Goal: Transaction & Acquisition: Purchase product/service

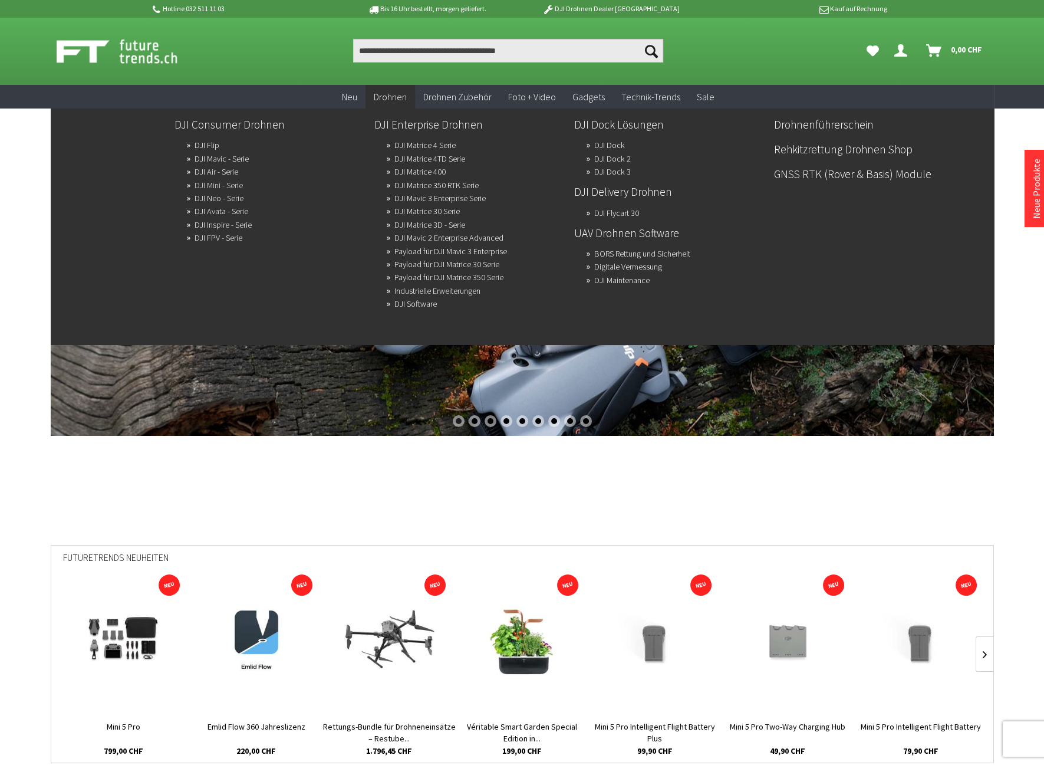
click at [214, 184] on link "DJI Mini - Serie" at bounding box center [219, 185] width 48 height 17
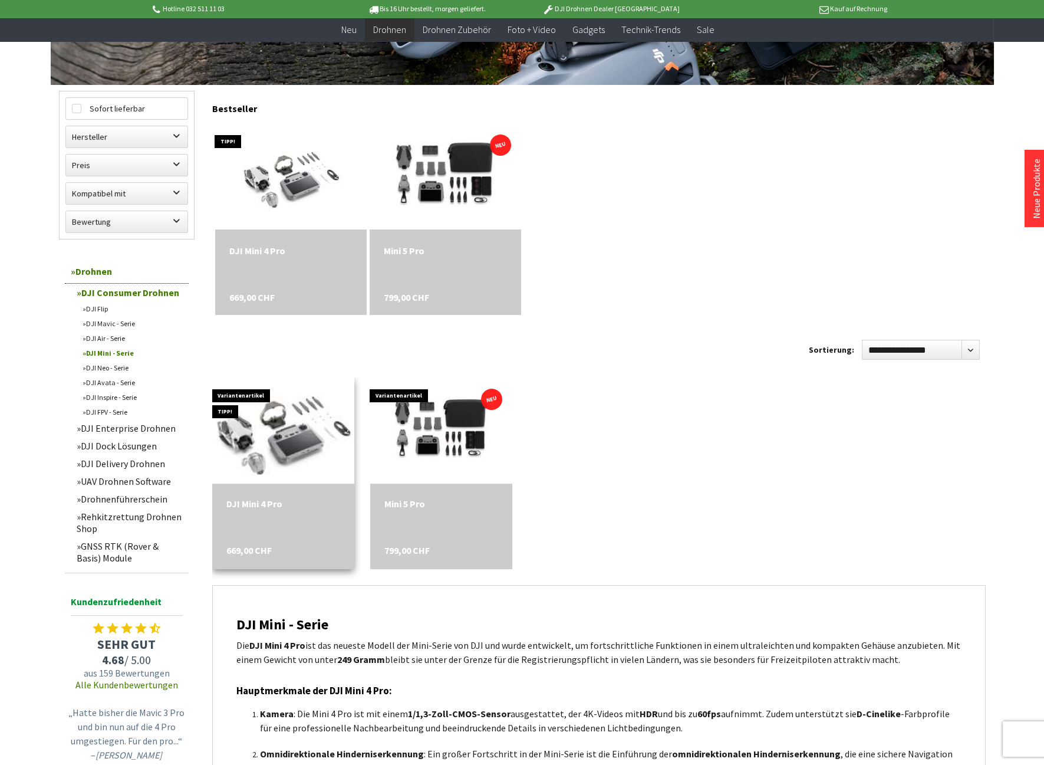
scroll to position [393, 0]
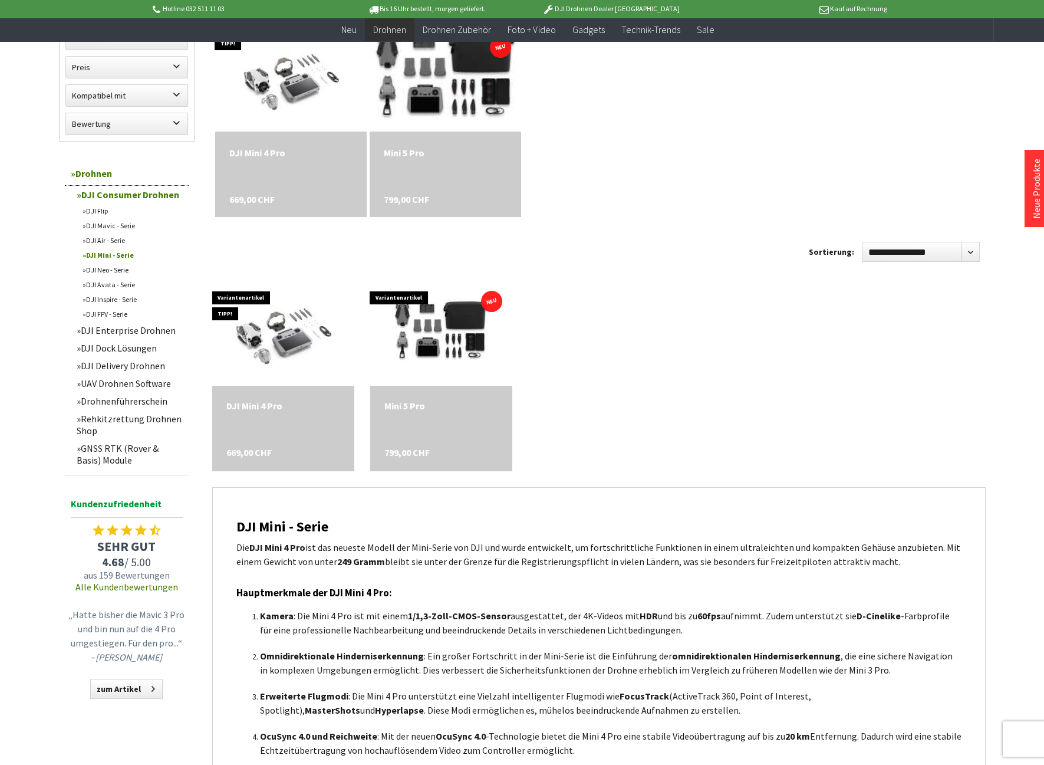
click at [451, 80] on img at bounding box center [446, 79] width 212 height 142
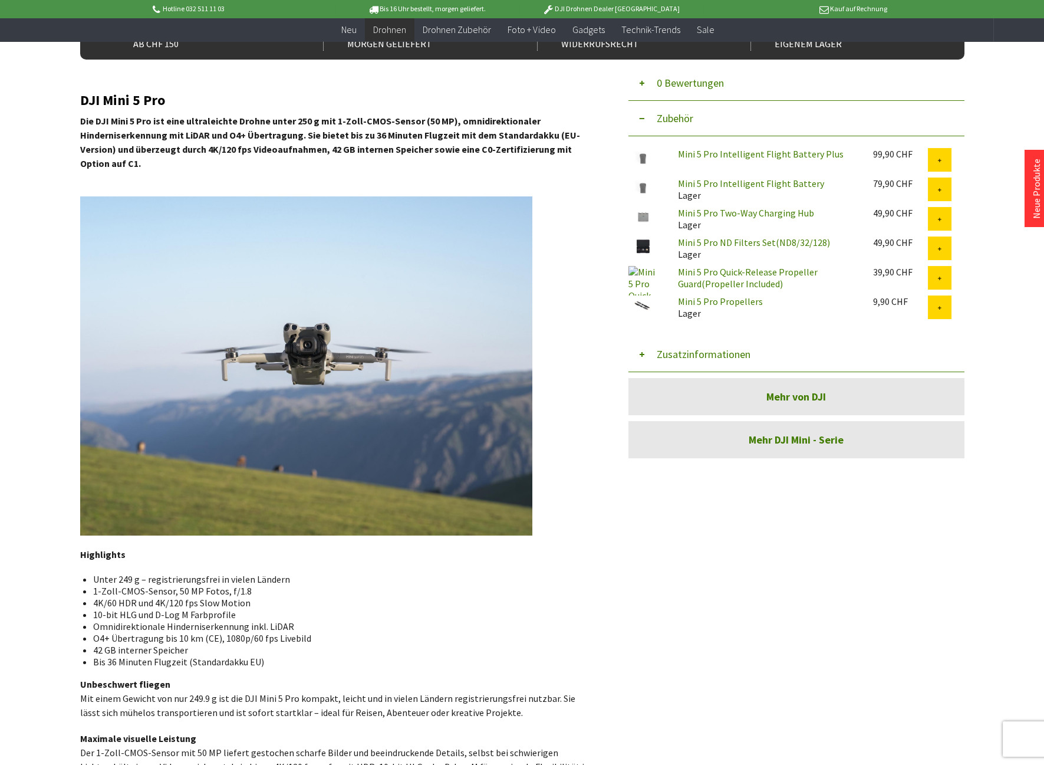
scroll to position [393, 0]
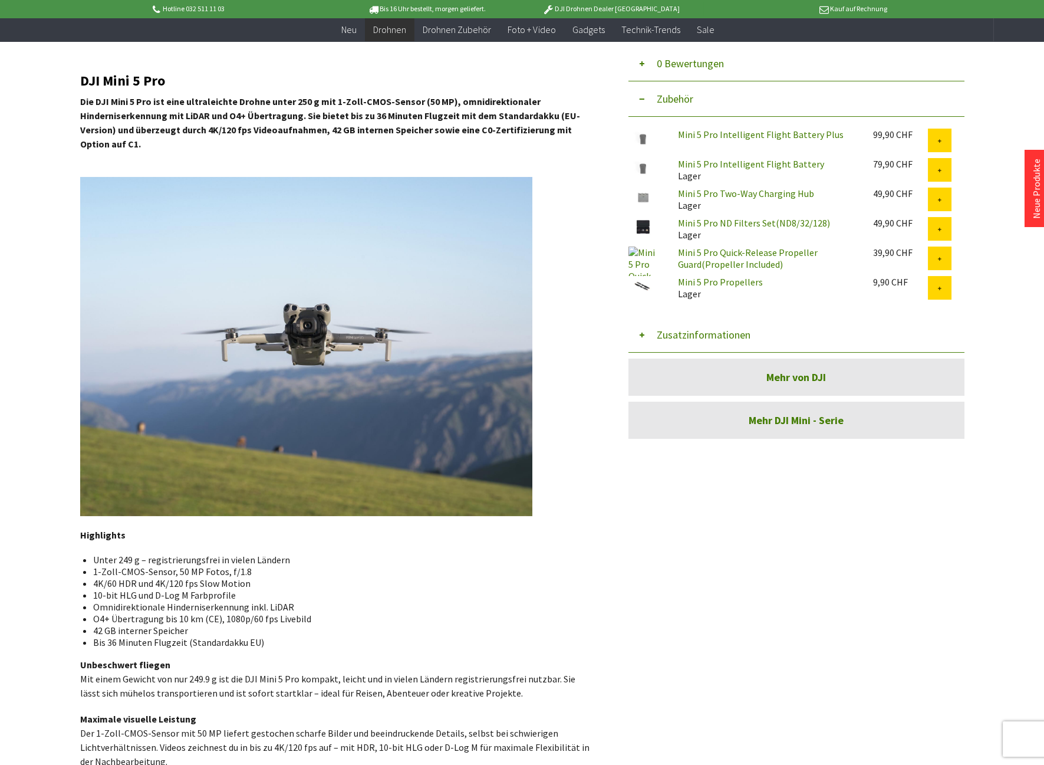
click at [693, 330] on button "Zusatzinformationen" at bounding box center [797, 334] width 336 height 35
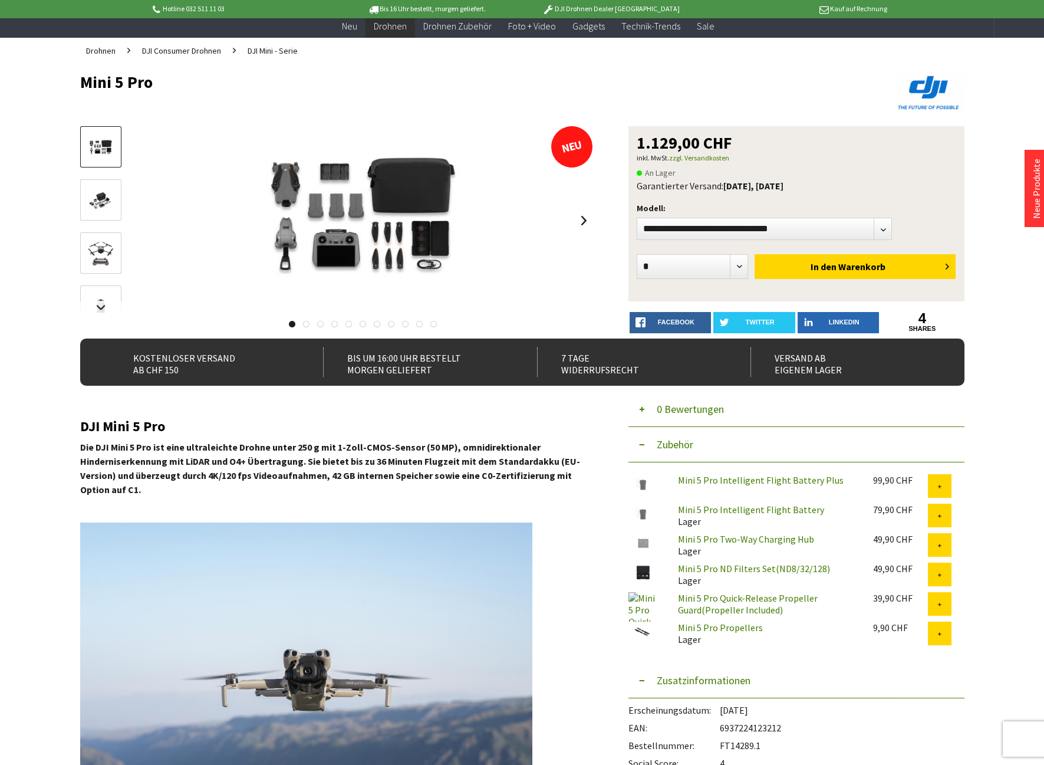
scroll to position [0, 0]
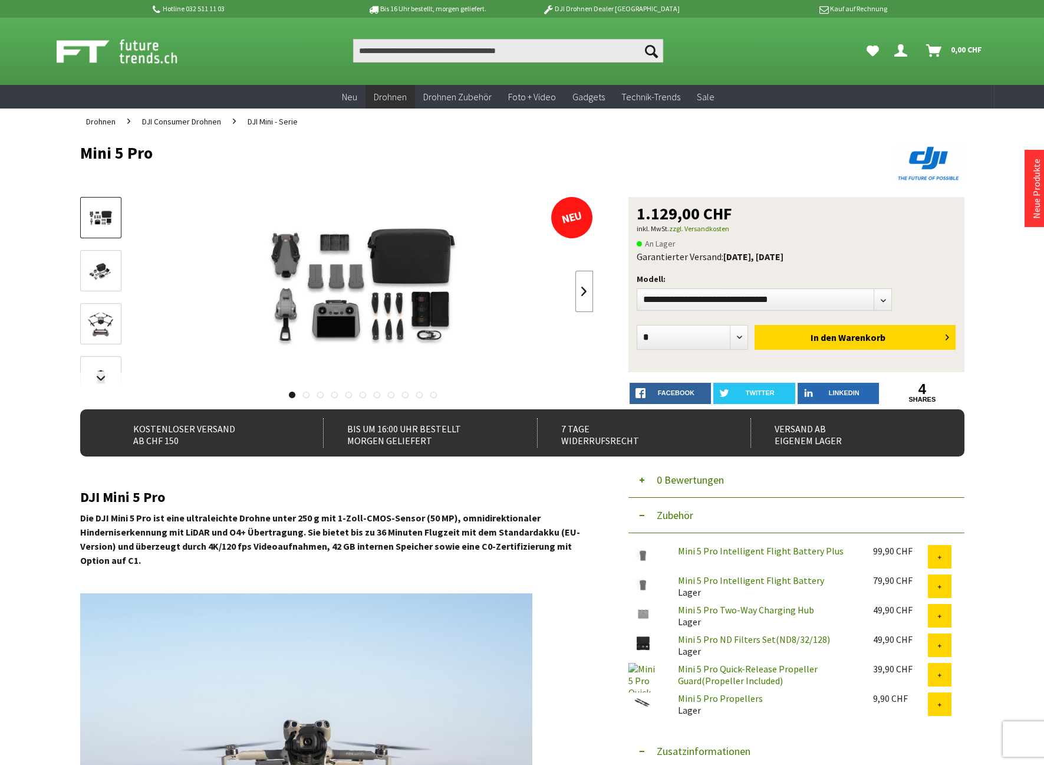
click at [583, 291] on link at bounding box center [584, 291] width 18 height 41
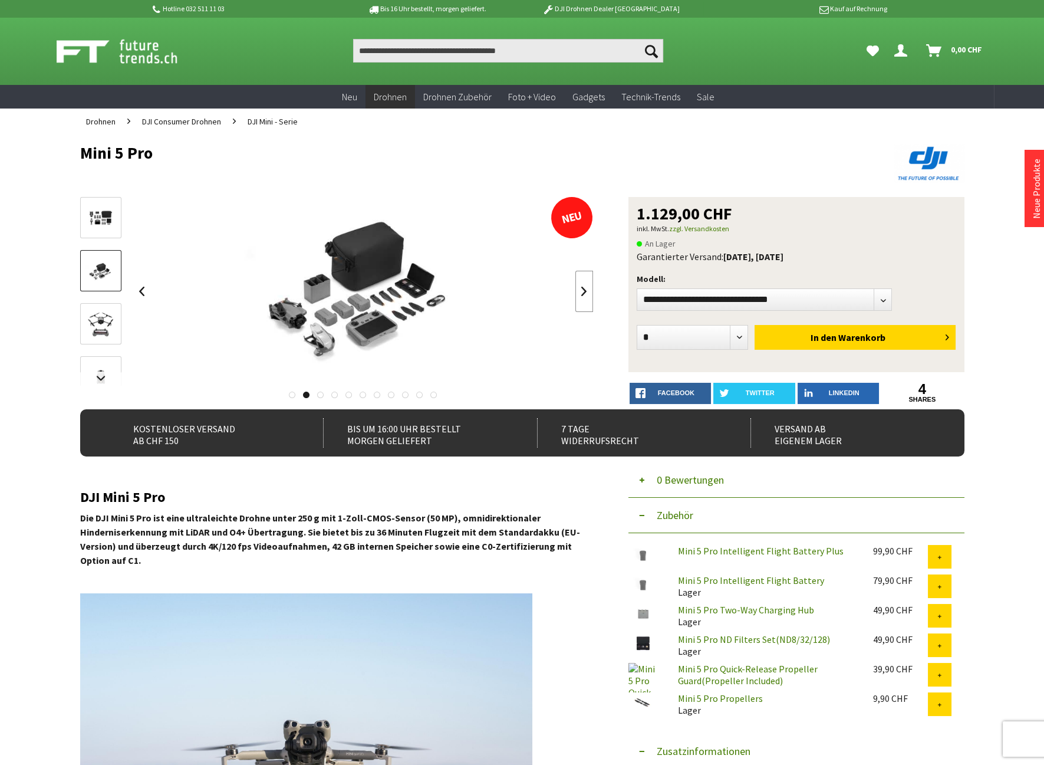
click at [583, 291] on link at bounding box center [584, 291] width 18 height 41
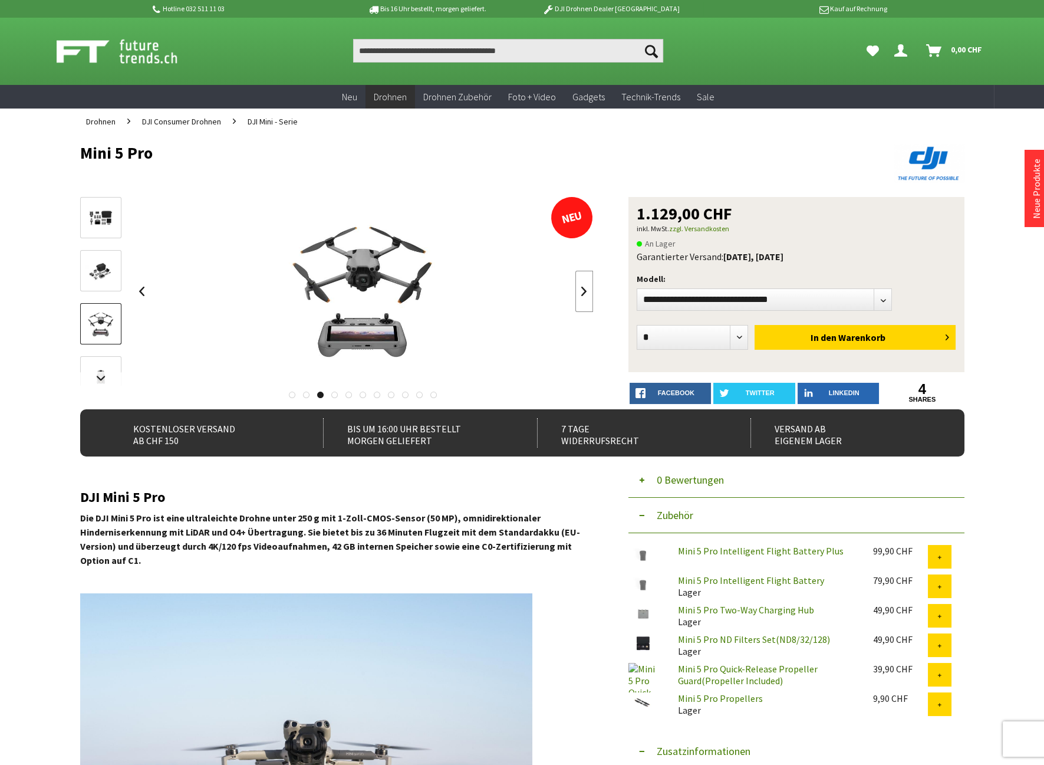
click at [582, 290] on link at bounding box center [584, 291] width 18 height 41
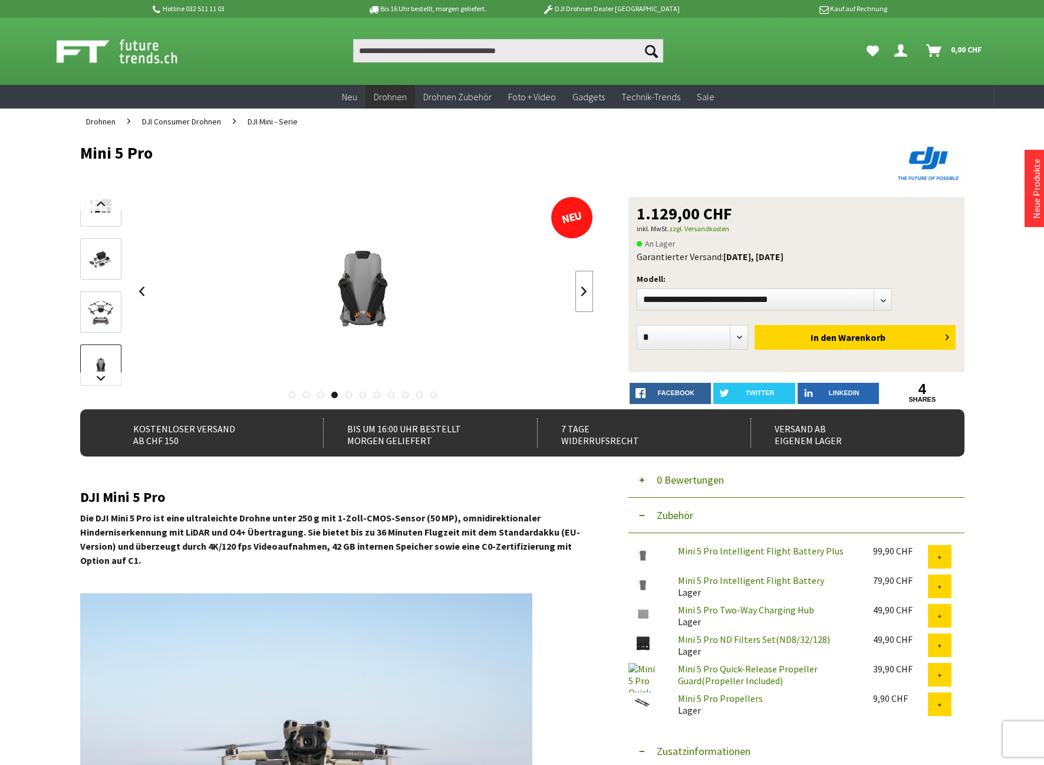
click at [581, 290] on link at bounding box center [584, 291] width 18 height 41
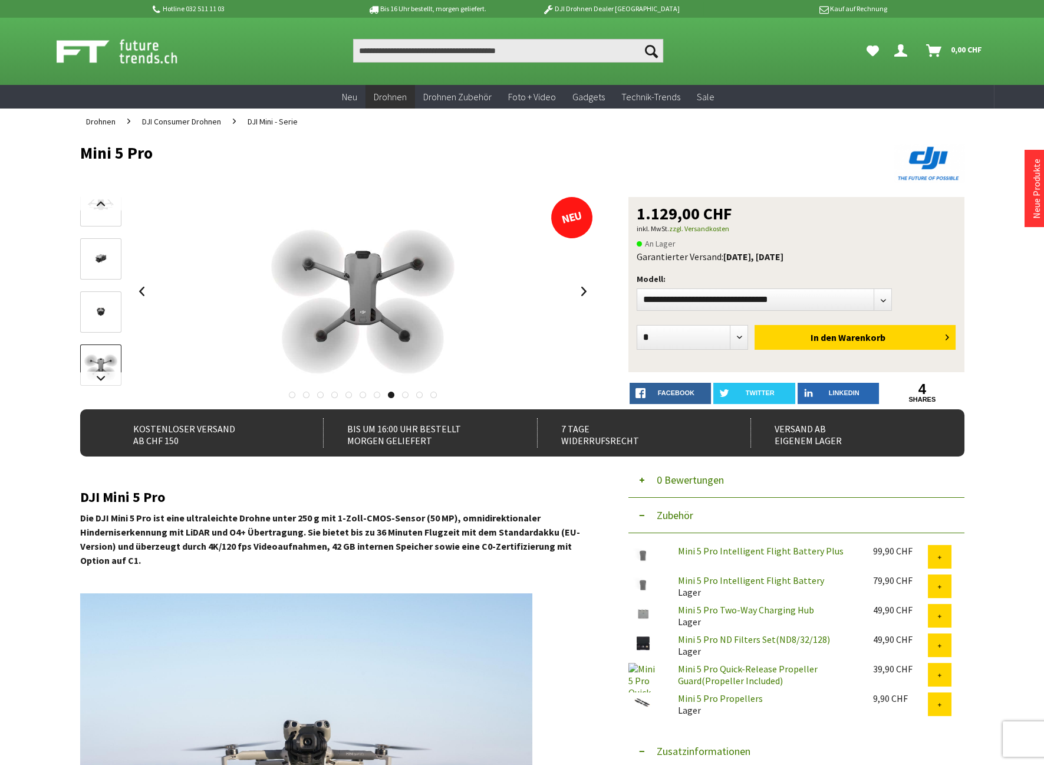
click at [726, 640] on link "Mini 5 Pro ND Filters Set(ND8/32/128)" at bounding box center [754, 639] width 152 height 12
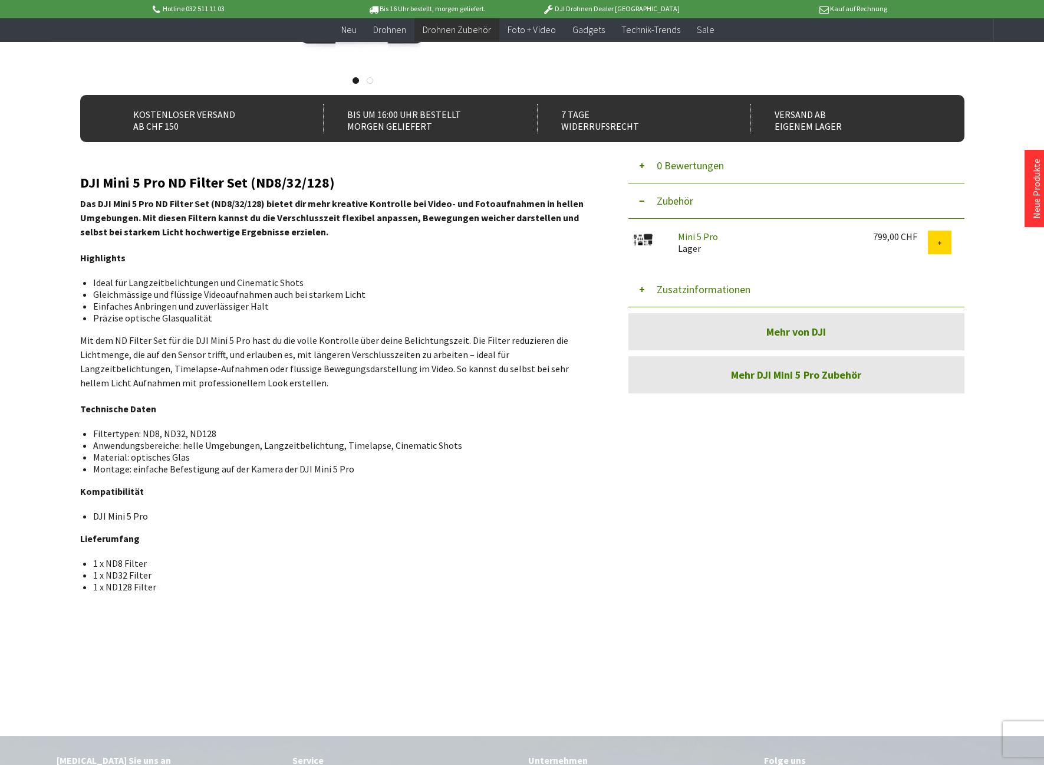
scroll to position [295, 0]
